Goal: Information Seeking & Learning: Learn about a topic

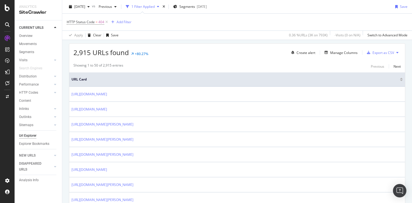
scroll to position [148, 0]
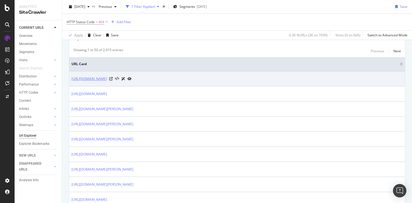
click at [107, 80] on link "https://www.zocdoc.com/dentist/raneem-alhakim-dmd-533453" at bounding box center [89, 79] width 36 height 6
click at [113, 78] on icon at bounding box center [110, 78] width 3 height 3
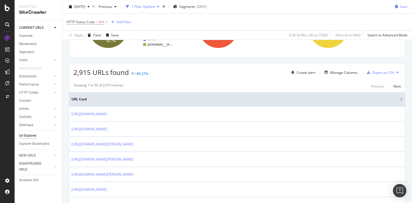
scroll to position [132, 0]
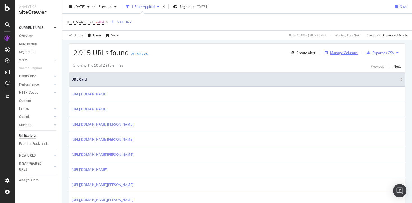
click at [330, 52] on div "Manage Columns" at bounding box center [343, 52] width 27 height 5
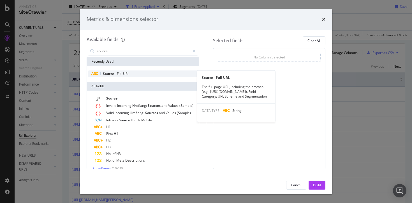
click at [146, 73] on div "Source - Full URL" at bounding box center [143, 74] width 110 height 7
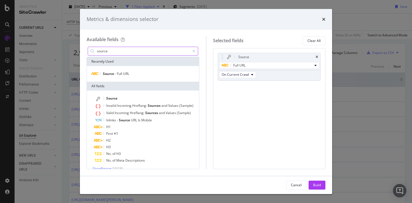
click at [134, 53] on input "source" at bounding box center [142, 51] width 93 height 8
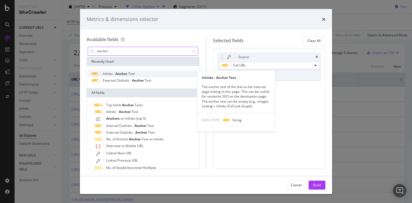
type input "anchor"
click at [120, 74] on span "Anchor" at bounding box center [121, 73] width 13 height 5
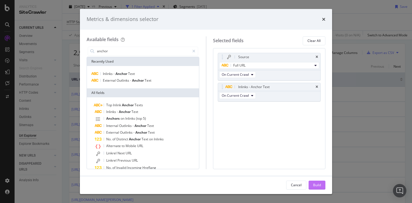
click at [313, 182] on div "Build" at bounding box center [317, 185] width 8 height 8
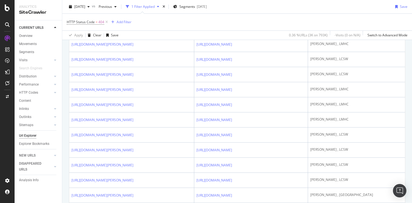
scroll to position [730, 0]
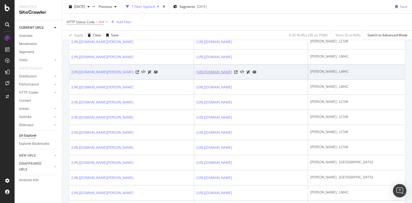
click at [232, 74] on link "[URL][DOMAIN_NAME]" at bounding box center [214, 72] width 36 height 6
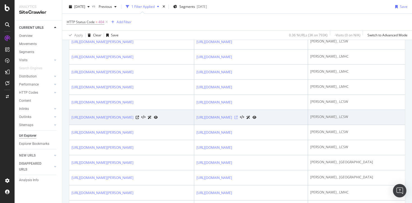
click at [237, 116] on icon at bounding box center [235, 117] width 3 height 3
